Goal: Task Accomplishment & Management: Complete application form

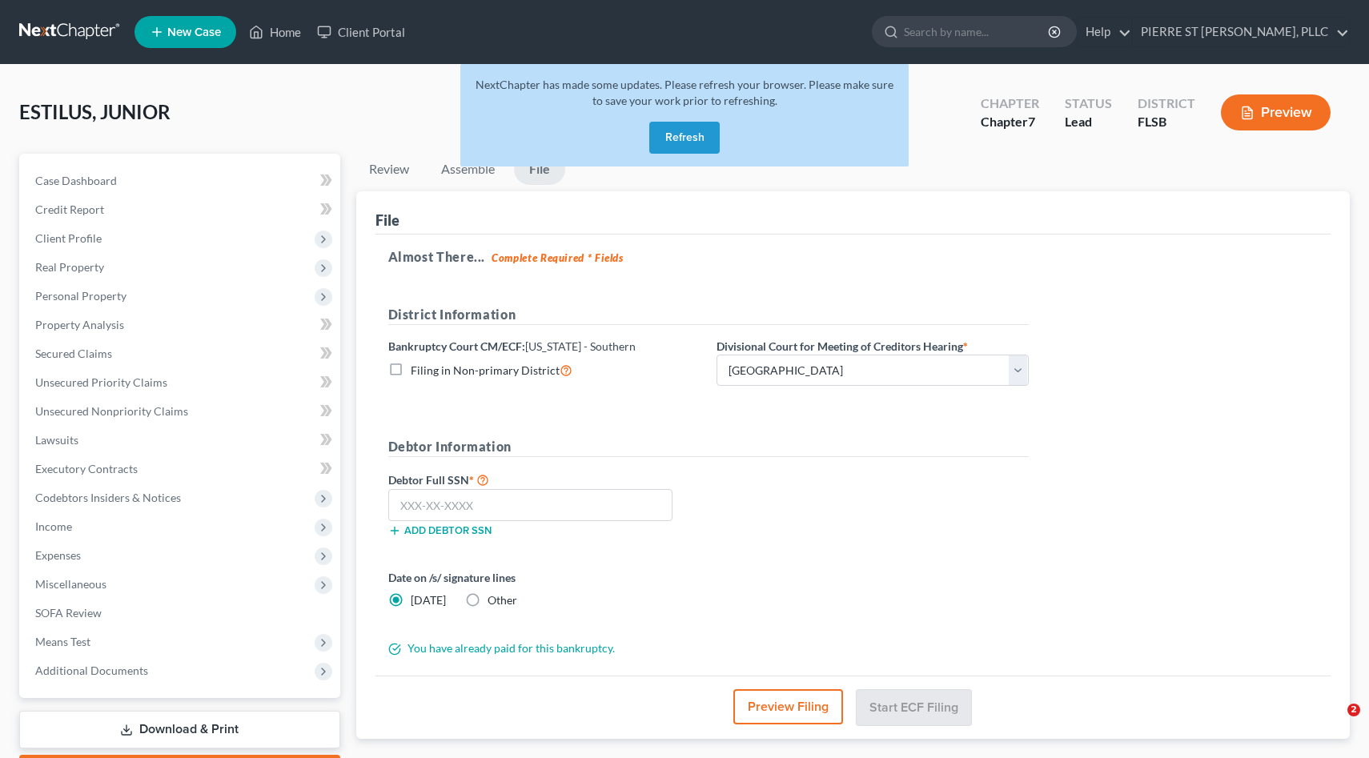
select select "2"
click at [684, 135] on button "Refresh" at bounding box center [684, 138] width 70 height 32
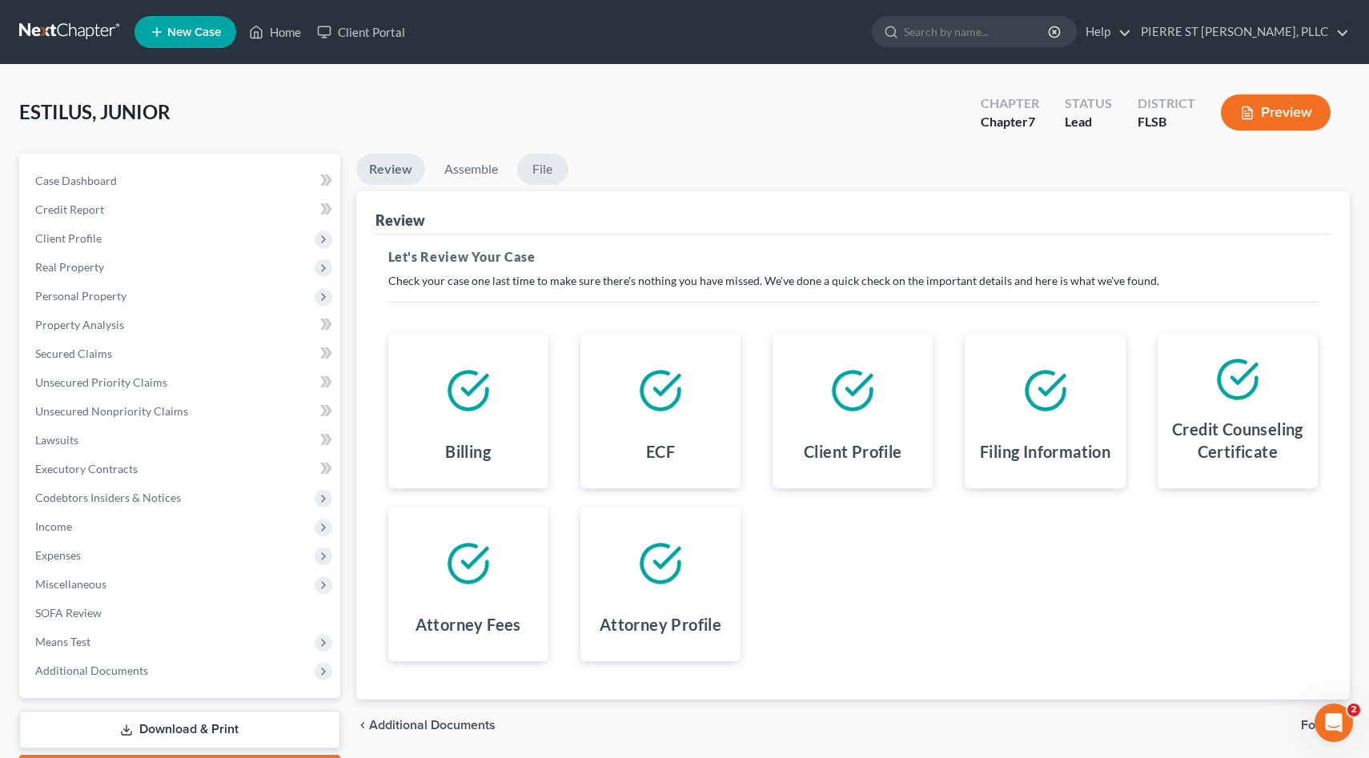
click at [546, 170] on link "File" at bounding box center [542, 169] width 51 height 31
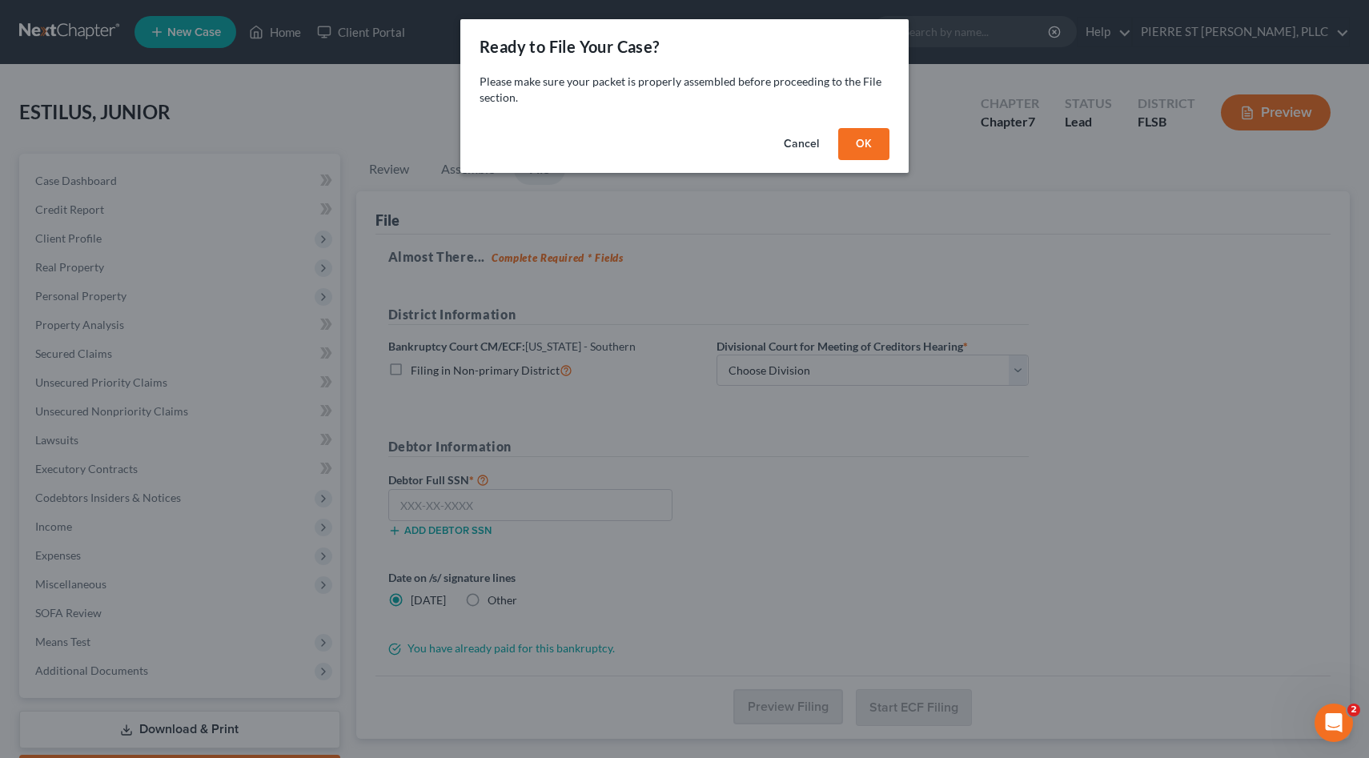
click at [865, 141] on button "OK" at bounding box center [863, 144] width 51 height 32
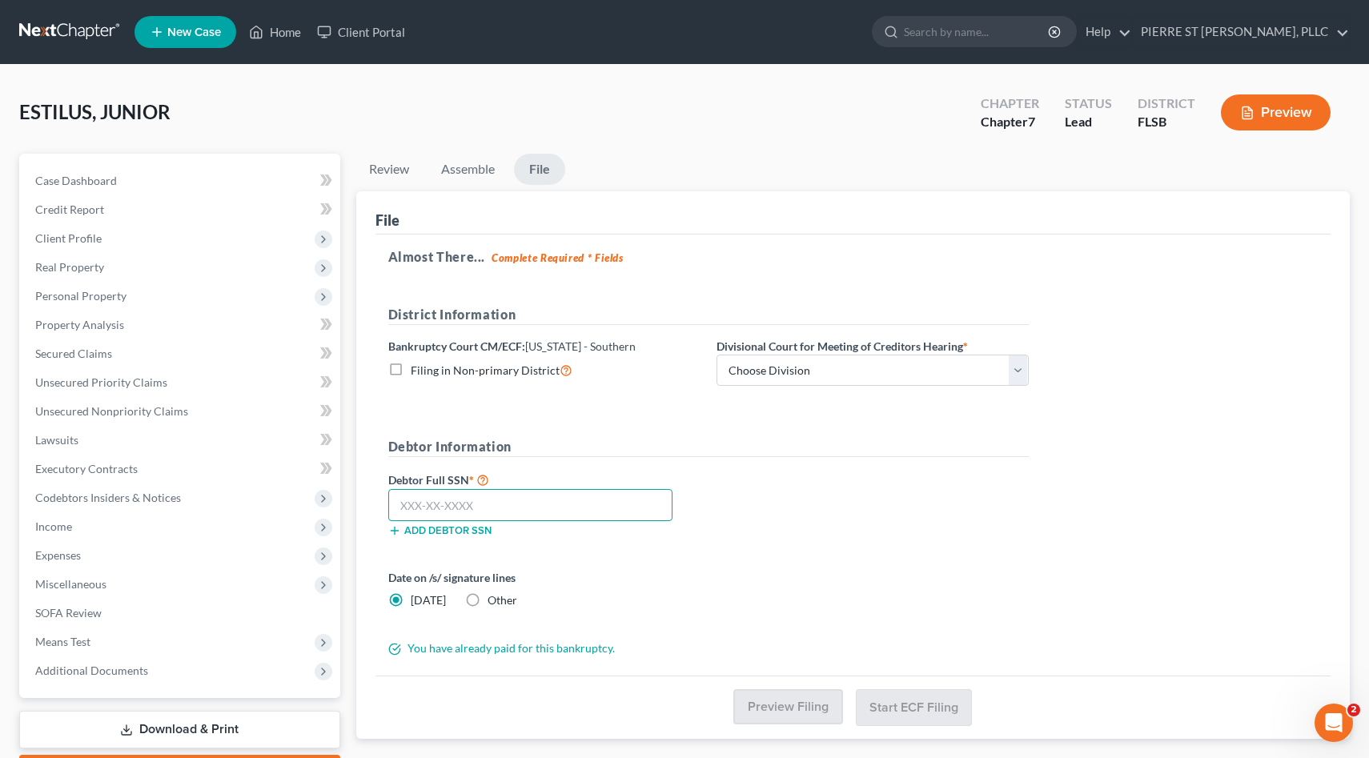
click at [589, 511] on input "text" at bounding box center [530, 505] width 285 height 32
